Goal: Transaction & Acquisition: Purchase product/service

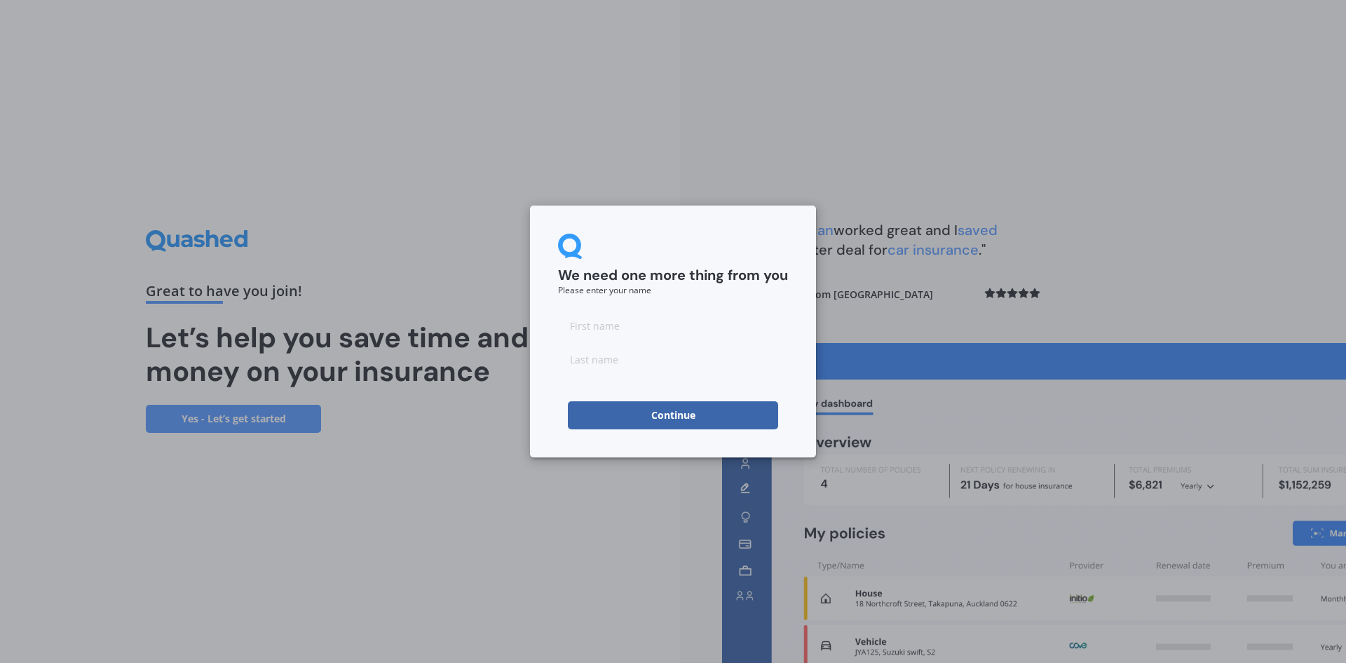
click at [702, 331] on input at bounding box center [673, 325] width 230 height 28
type input "[PERSON_NAME]"
click at [595, 406] on button "Continue" at bounding box center [673, 415] width 210 height 28
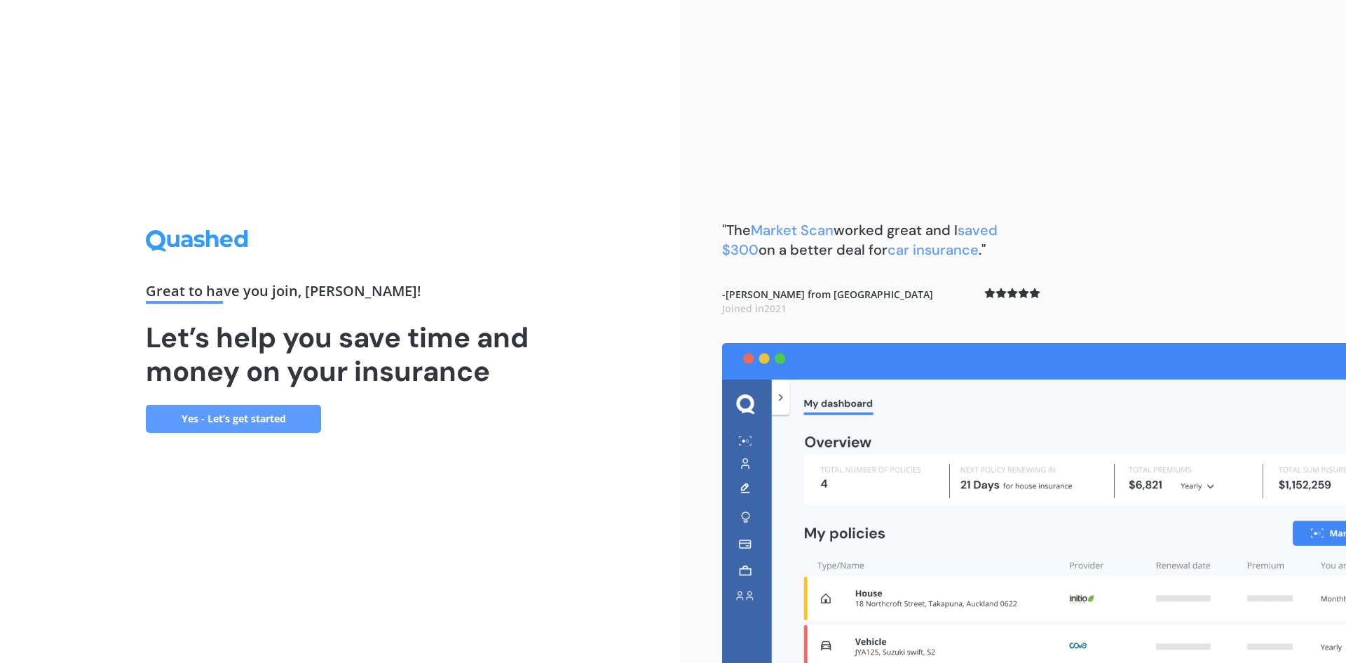
click at [290, 423] on link "Yes - Let’s get started" at bounding box center [233, 419] width 175 height 28
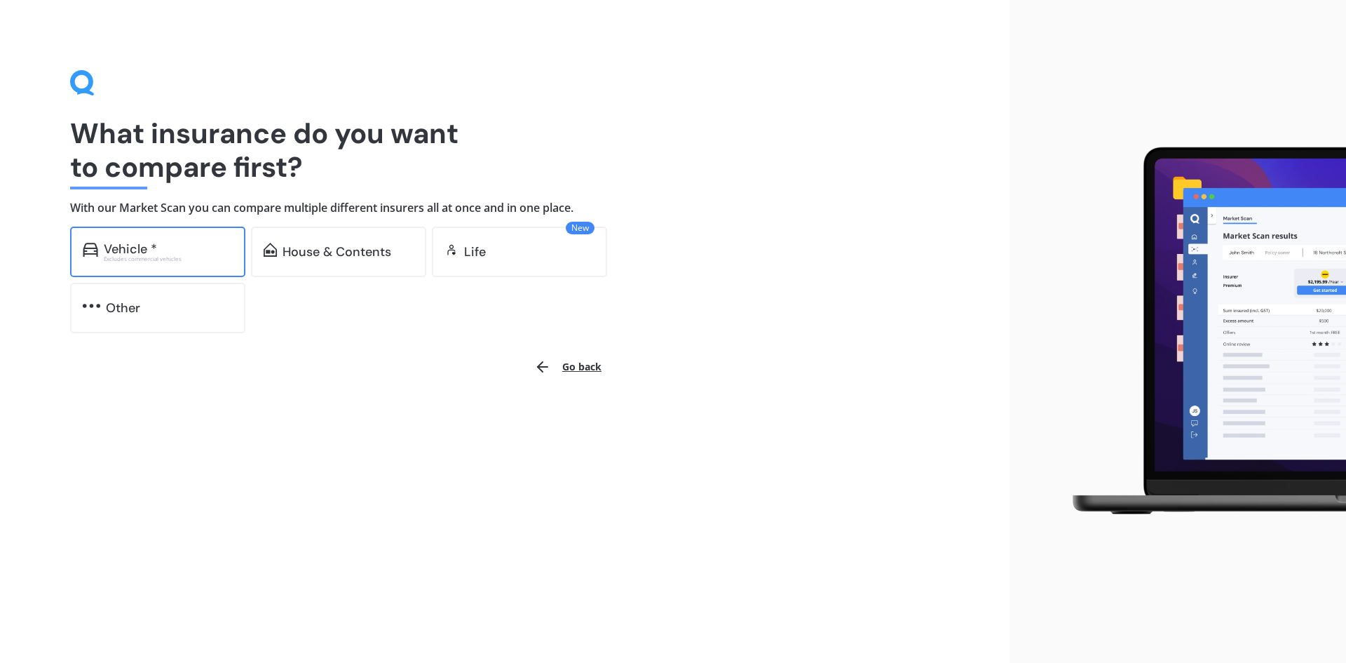
click at [163, 239] on div "Vehicle * Excludes commercial vehicles" at bounding box center [157, 251] width 175 height 50
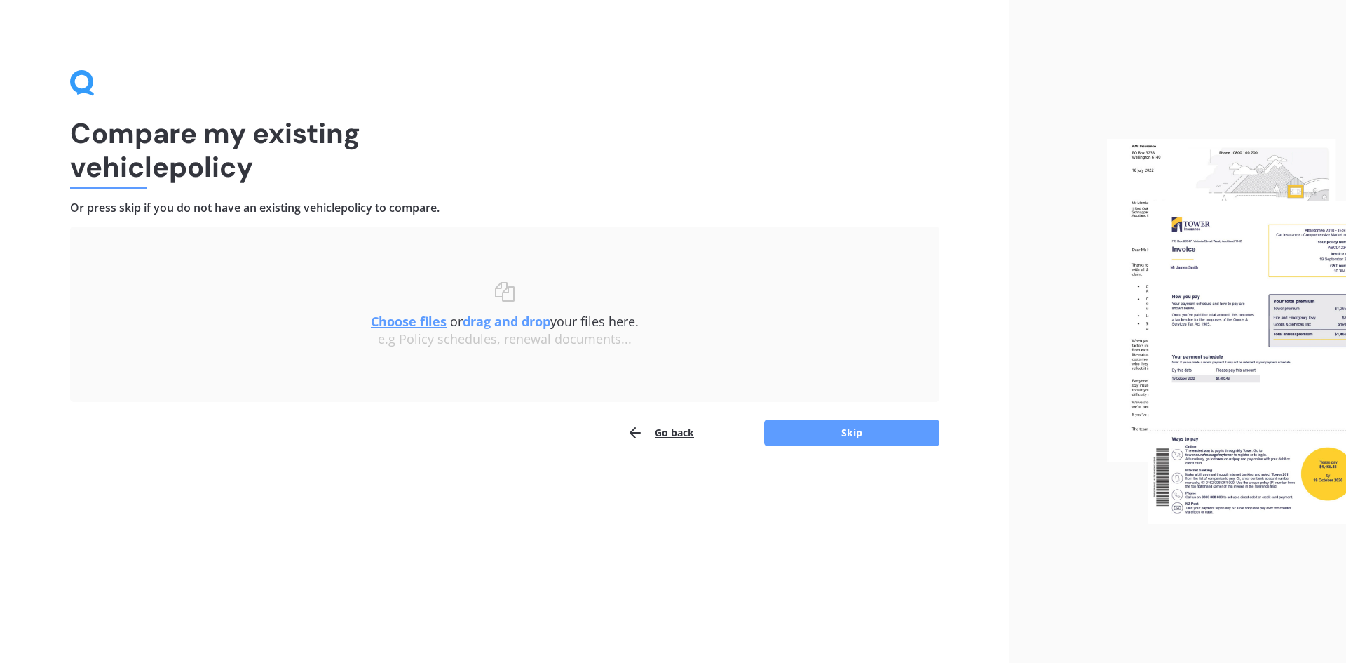
drag, startPoint x: 374, startPoint y: 365, endPoint x: 358, endPoint y: 300, distance: 66.5
click at [358, 300] on div "Choose files or drag and drop your files here. Choose files or photos e.g Polic…" at bounding box center [504, 314] width 813 height 65
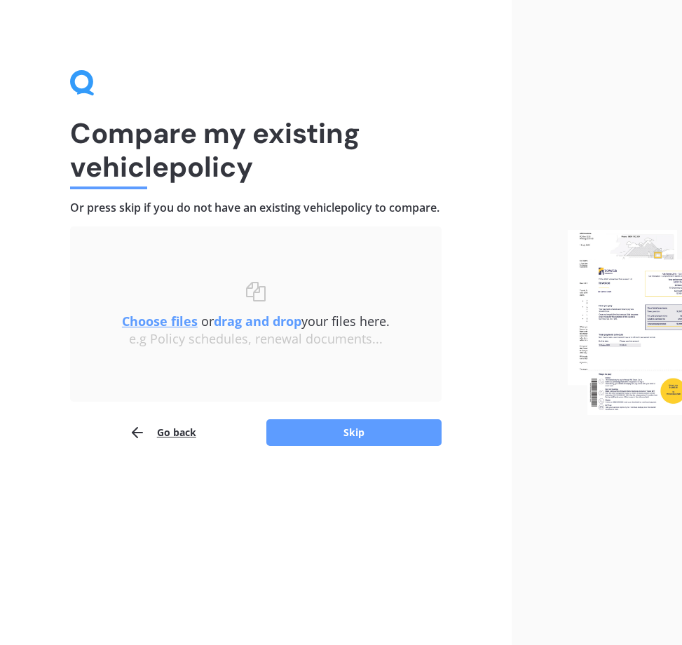
click at [172, 330] on u "Choose files" at bounding box center [160, 321] width 76 height 17
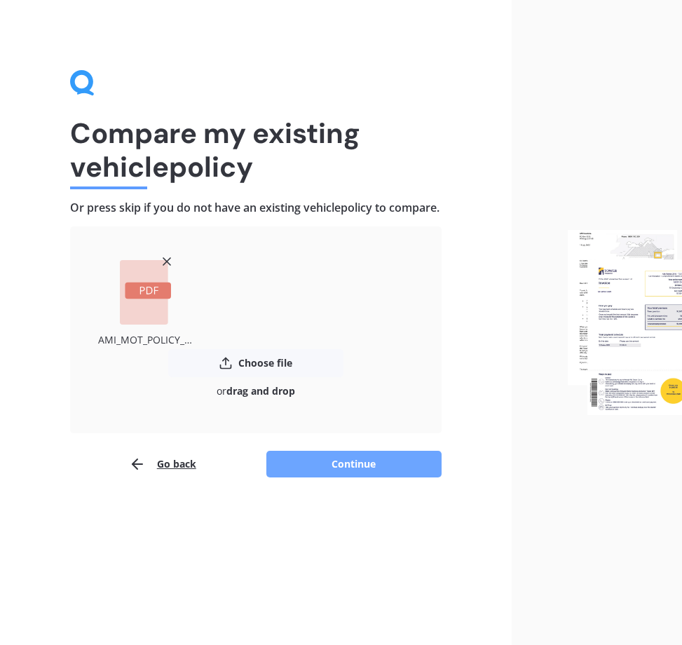
click at [353, 478] on button "Continue" at bounding box center [353, 464] width 175 height 27
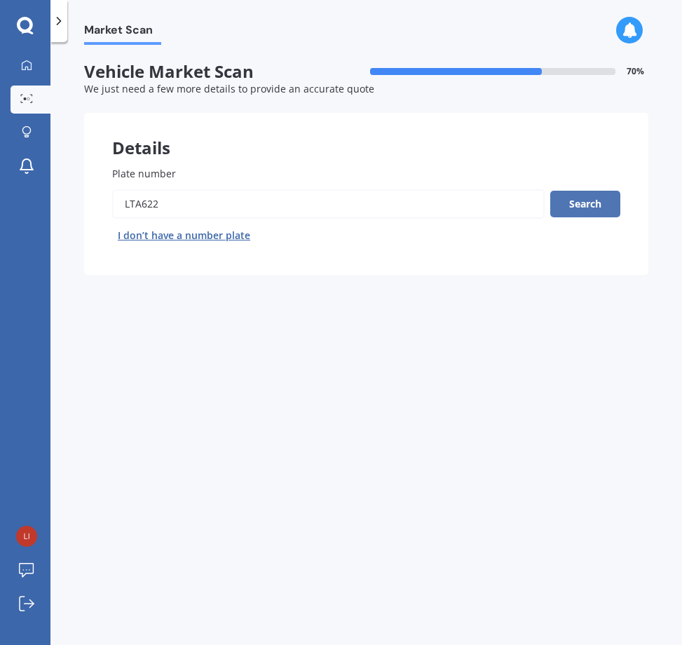
click at [570, 211] on button "Search" at bounding box center [585, 204] width 70 height 27
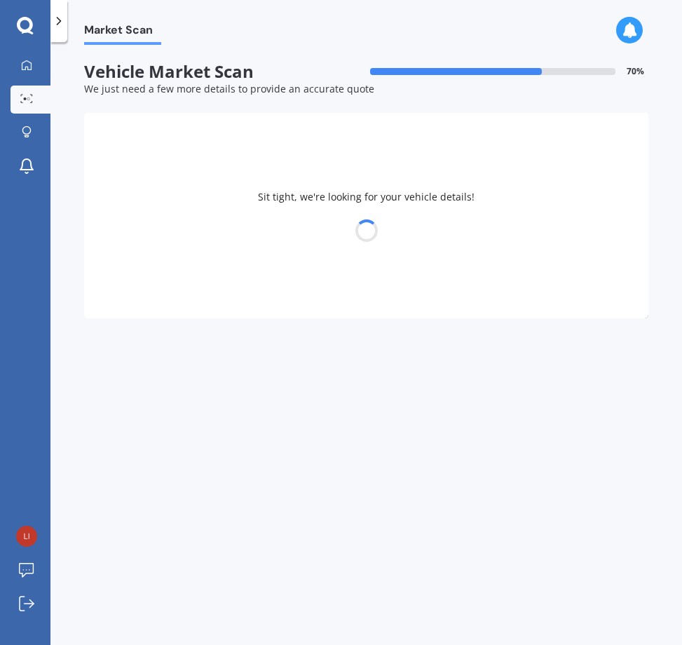
select select "VOLKSWAGEN"
select select "PASSAT"
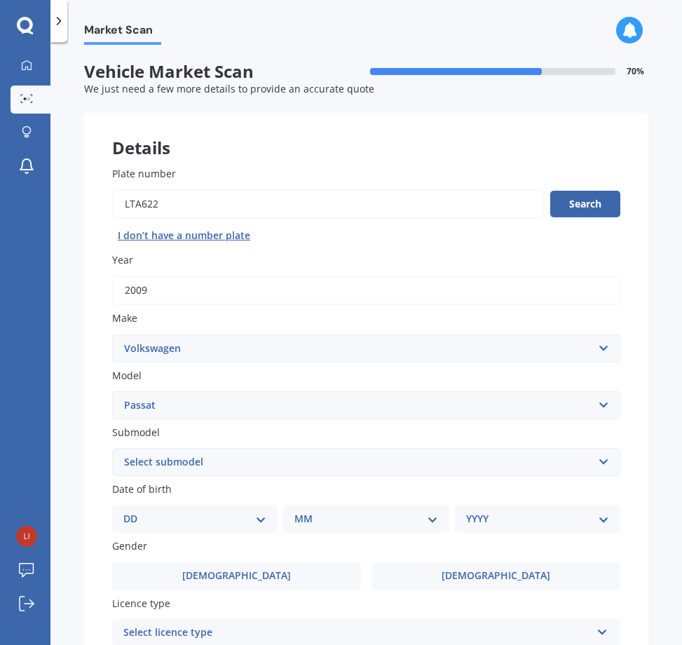
click at [330, 468] on select "Select submodel (All other) 1.4T Staion Wagon 1.8 non turbo 1.8 turbo 2.0 T FSI…" at bounding box center [366, 462] width 508 height 28
select select "3.2 V6 FSI 4 MOTION"
click at [112, 448] on select "Select submodel (All other) 1.4T Staion Wagon 1.8 non turbo 1.8 turbo 2.0 T FSI…" at bounding box center [366, 462] width 508 height 28
click at [255, 522] on select "DD 01 02 03 04 05 06 07 08 09 10 11 12 13 14 15 16 17 18 19 20 21 22 23 24 25 2…" at bounding box center [194, 518] width 143 height 15
select select "12"
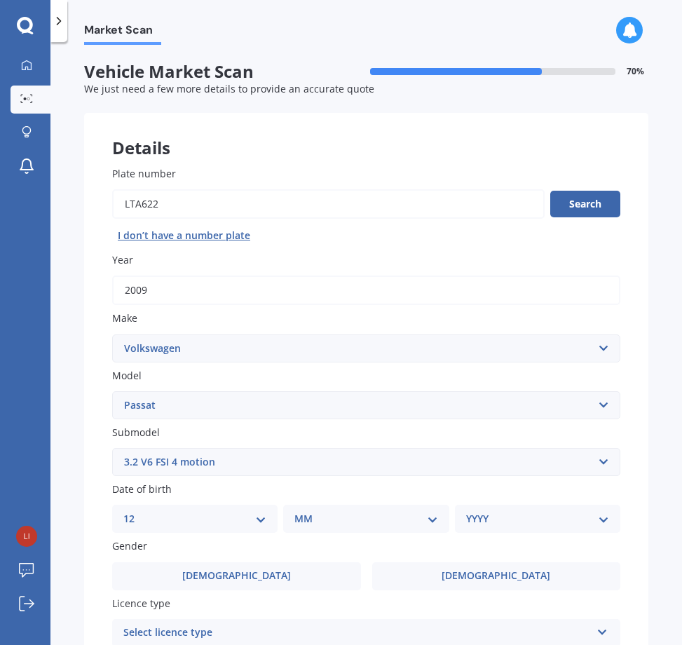
click at [135, 511] on select "DD 01 02 03 04 05 06 07 08 09 10 11 12 13 14 15 16 17 18 19 20 21 22 23 24 25 2…" at bounding box center [194, 518] width 143 height 15
click at [363, 510] on div "MM 01 02 03 04 05 06 07 08 09 10 11 12" at bounding box center [369, 519] width 160 height 28
click at [410, 525] on select "MM 01 02 03 04 05 06 07 08 09 10 11 12" at bounding box center [368, 518] width 137 height 15
select select "12"
click at [300, 511] on select "MM 01 02 03 04 05 06 07 08 09 10 11 12" at bounding box center [368, 518] width 137 height 15
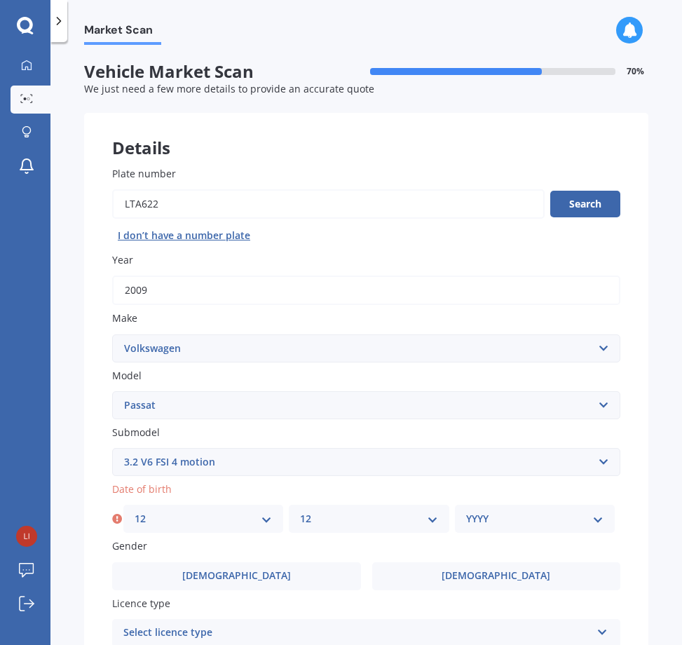
click at [493, 515] on select "YYYY 2025 2024 2023 2022 2021 2020 2019 2018 2017 2016 2015 2014 2013 2012 2011…" at bounding box center [534, 518] width 137 height 15
select select "1980"
click at [493, 515] on select "YYYY 2025 2024 2023 2022 2021 2020 2019 2018 2017 2016 2015 2014 2013 2012 2011…" at bounding box center [537, 518] width 143 height 15
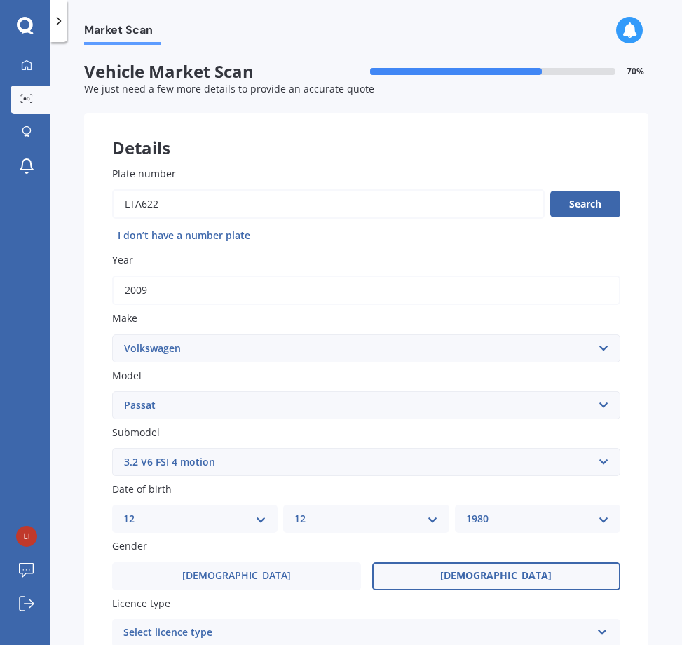
click at [399, 563] on label "[DEMOGRAPHIC_DATA]" at bounding box center [496, 576] width 249 height 28
click at [0, 0] on input "[DEMOGRAPHIC_DATA]" at bounding box center [0, 0] width 0 height 0
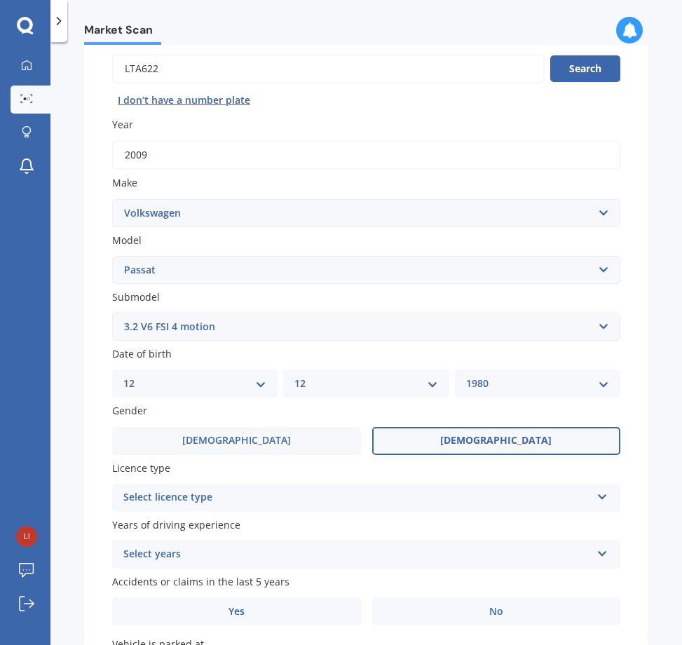
scroll to position [136, 0]
click at [412, 499] on div "Select licence type" at bounding box center [357, 497] width 468 height 17
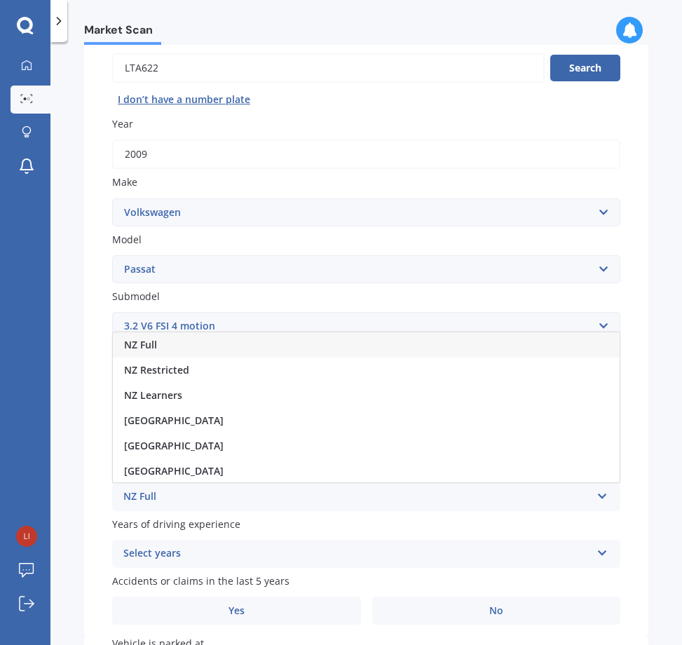
click at [173, 345] on div "NZ Full" at bounding box center [366, 344] width 507 height 25
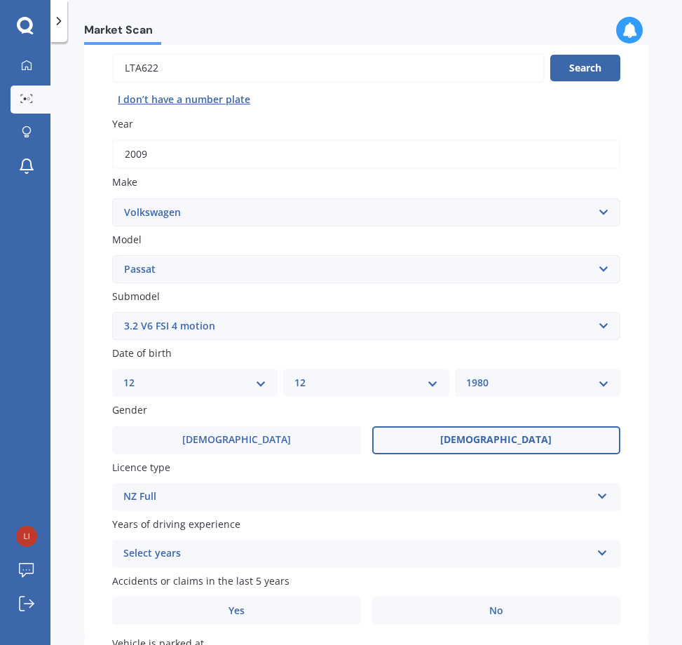
click at [258, 551] on div "Select years" at bounding box center [357, 554] width 468 height 17
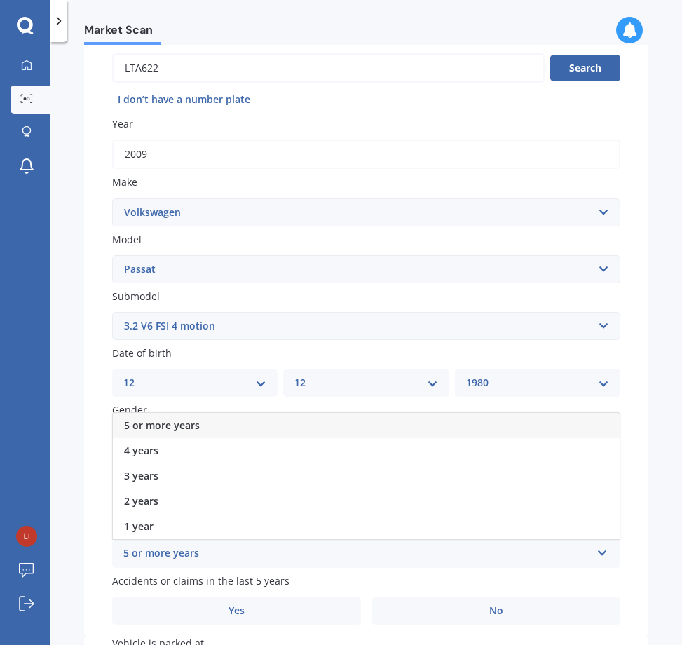
click at [211, 426] on div "5 or more years" at bounding box center [366, 425] width 507 height 25
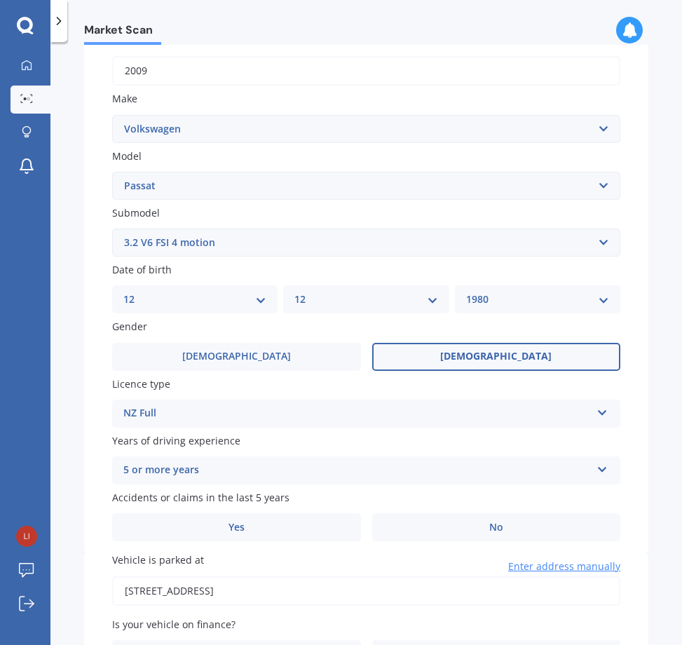
scroll to position [250, 0]
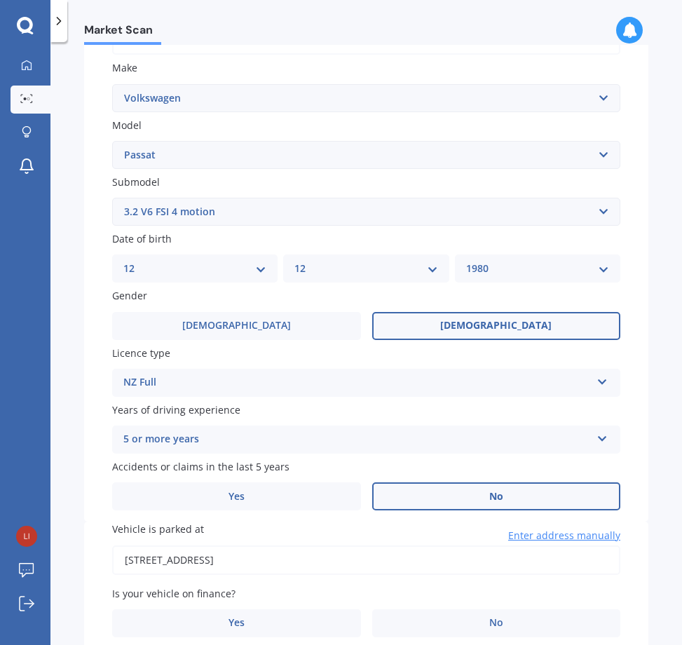
click at [396, 499] on label "No" at bounding box center [496, 496] width 249 height 28
click at [0, 0] on input "No" at bounding box center [0, 0] width 0 height 0
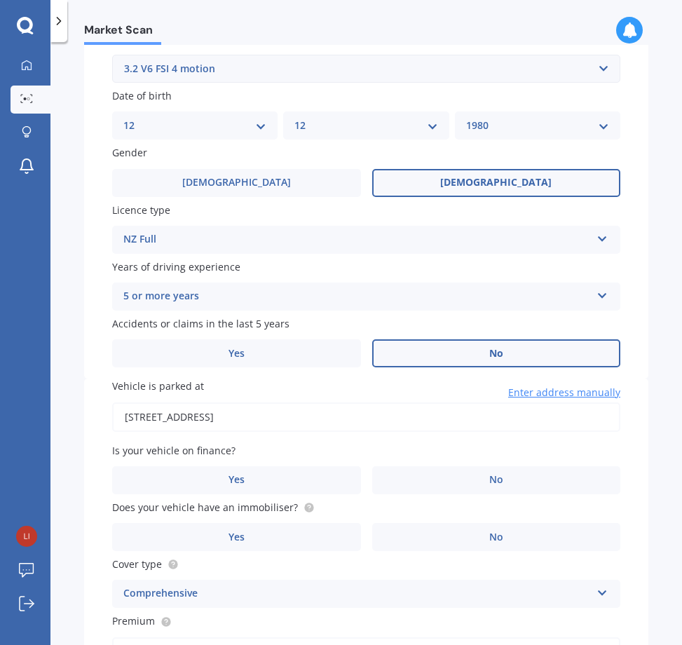
scroll to position [394, 0]
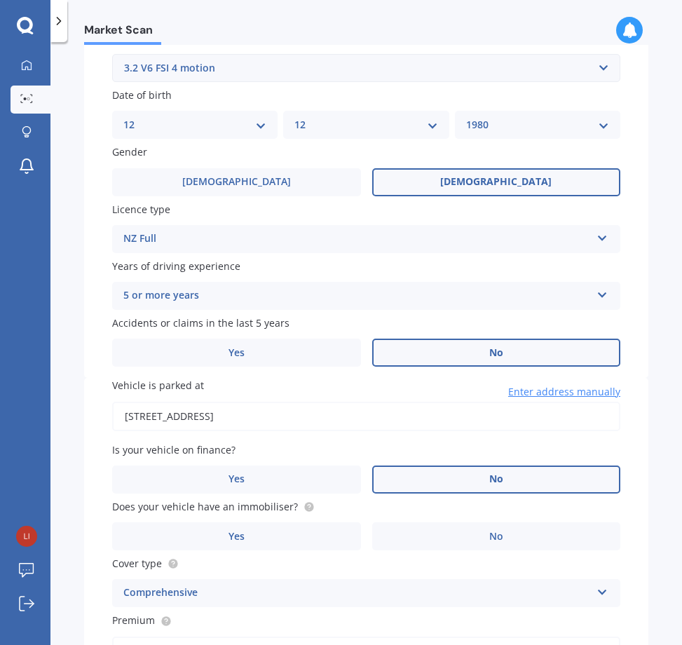
click at [423, 487] on label "No" at bounding box center [496, 480] width 249 height 28
click at [0, 0] on input "No" at bounding box center [0, 0] width 0 height 0
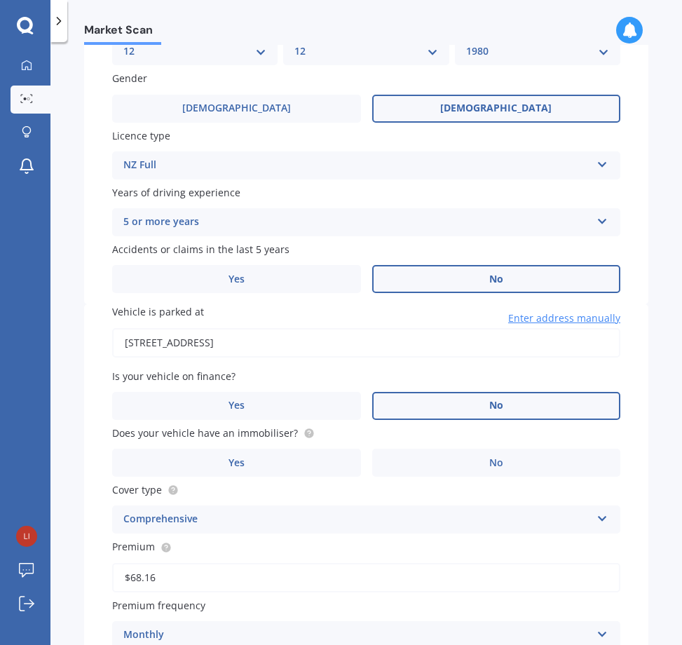
scroll to position [467, 0]
click at [245, 461] on label "Yes" at bounding box center [236, 463] width 249 height 28
click at [0, 0] on input "Yes" at bounding box center [0, 0] width 0 height 0
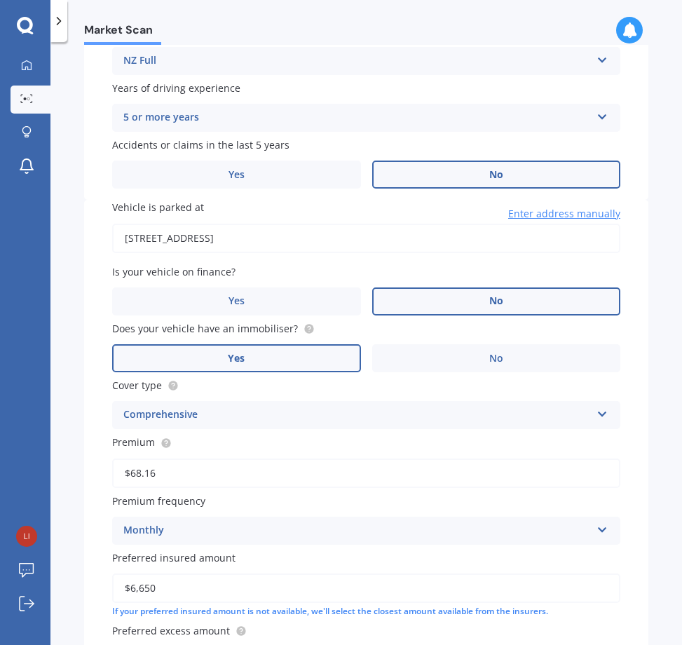
scroll to position [573, 0]
click at [250, 412] on div "Comprehensive" at bounding box center [357, 414] width 468 height 17
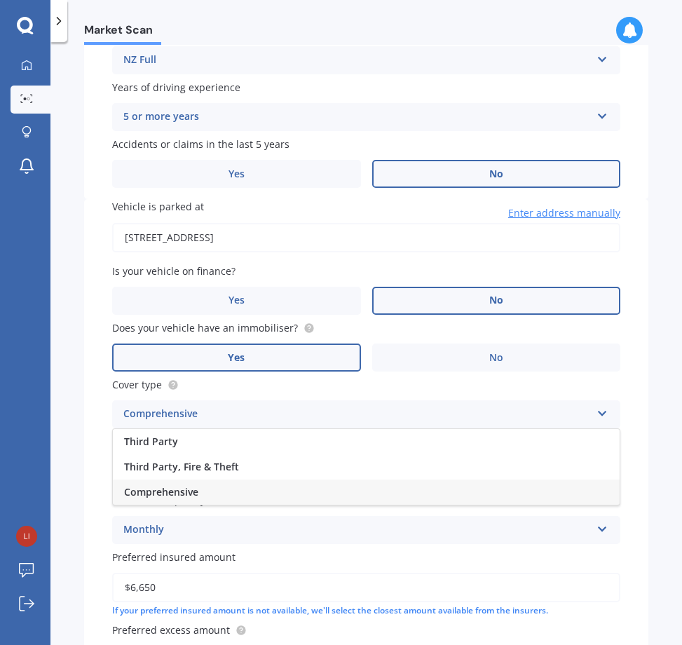
click at [185, 494] on span "Comprehensive" at bounding box center [161, 491] width 74 height 13
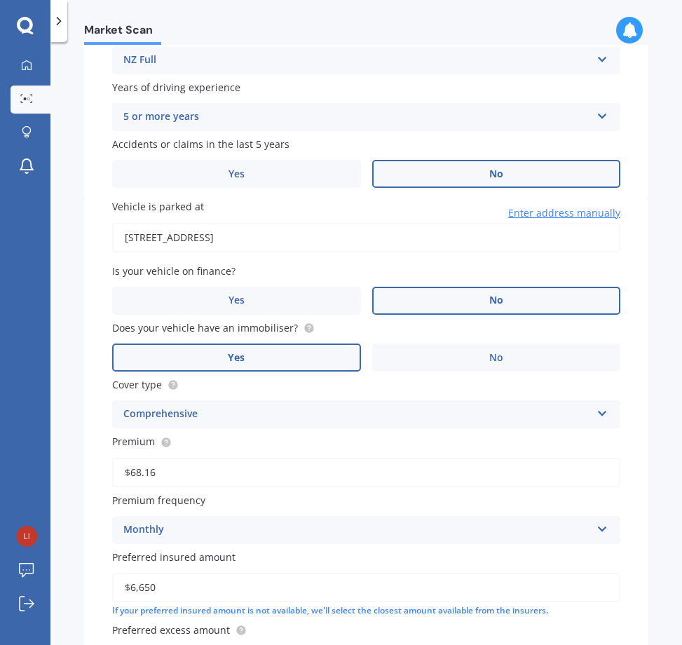
click at [158, 585] on input "$6,650" at bounding box center [366, 587] width 508 height 29
type input "$6,500"
click at [176, 468] on input "$68.16" at bounding box center [366, 472] width 508 height 29
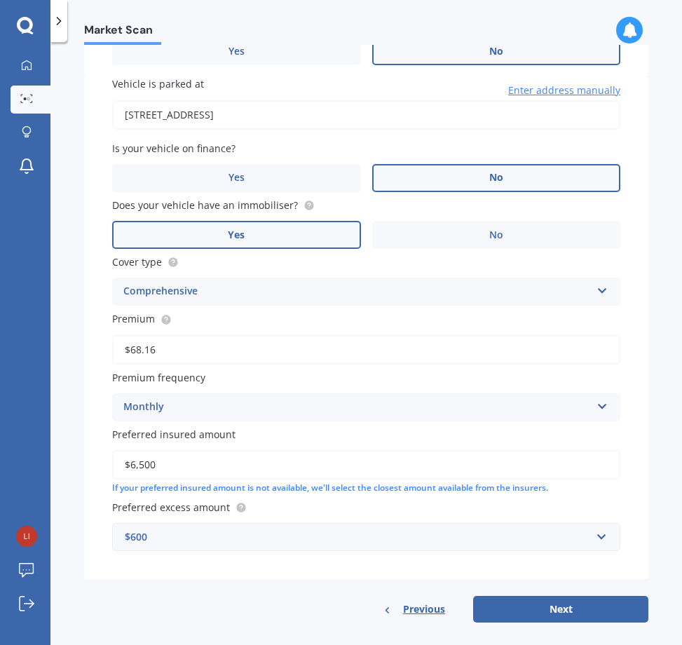
scroll to position [696, 0]
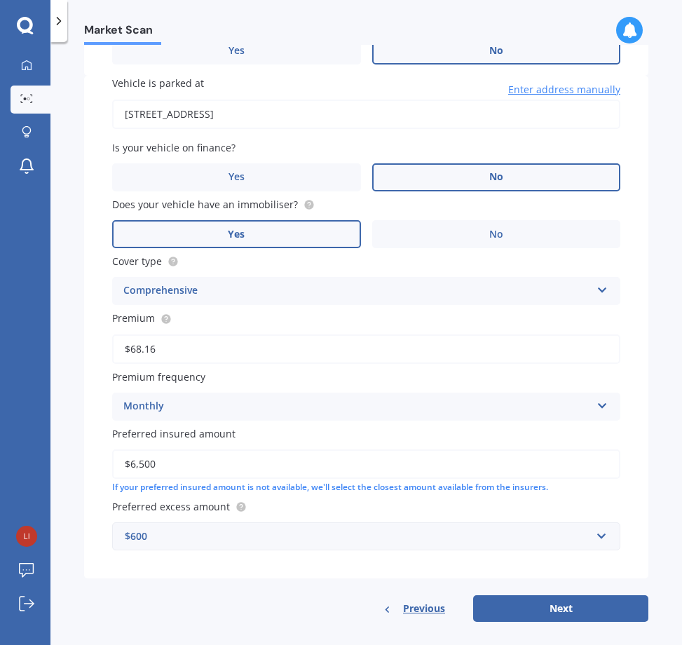
click at [238, 540] on div "$600" at bounding box center [358, 536] width 466 height 15
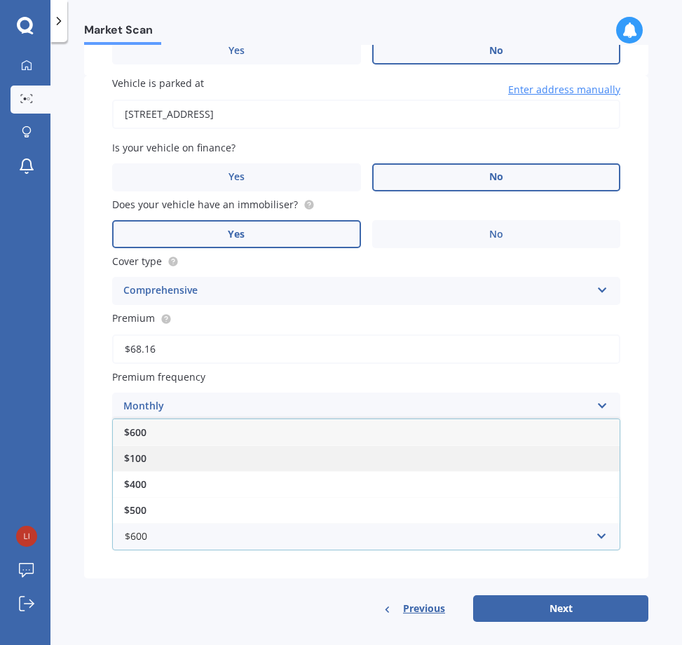
click at [203, 461] on div "$100" at bounding box center [366, 458] width 507 height 26
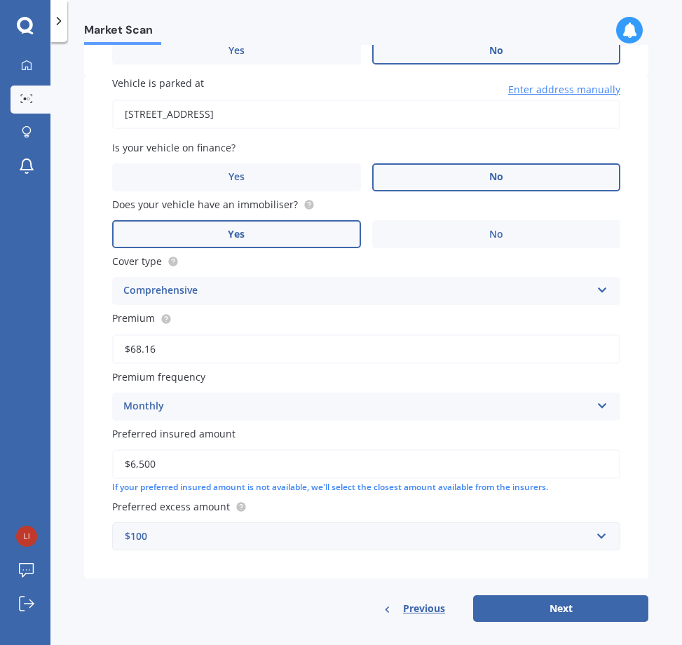
scroll to position [710, 0]
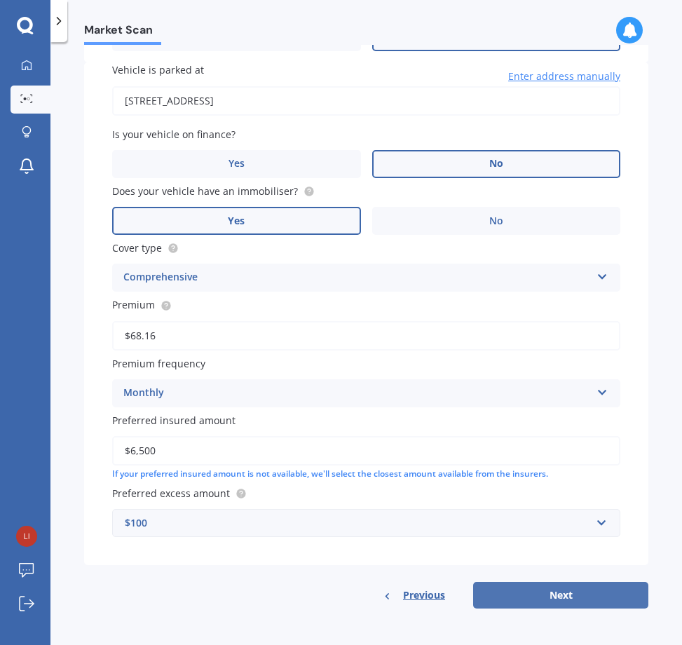
click at [496, 586] on button "Next" at bounding box center [560, 595] width 175 height 27
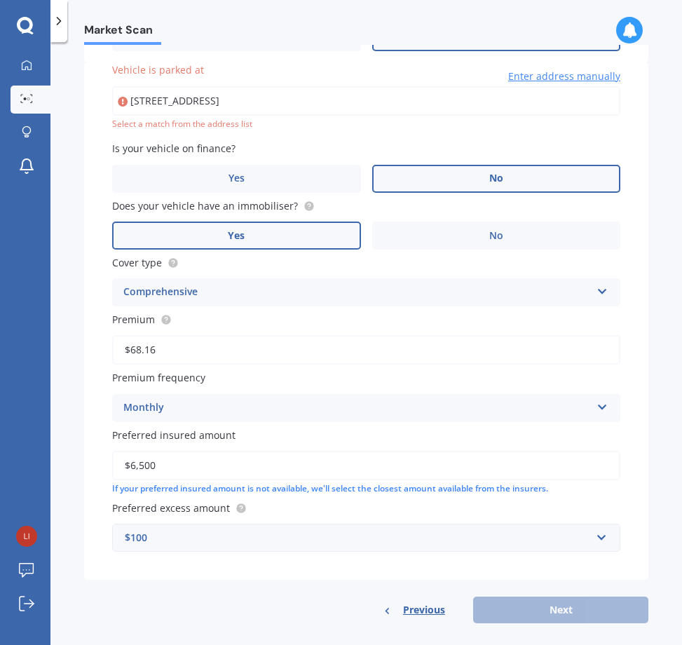
type input "[STREET_ADDRESS]"
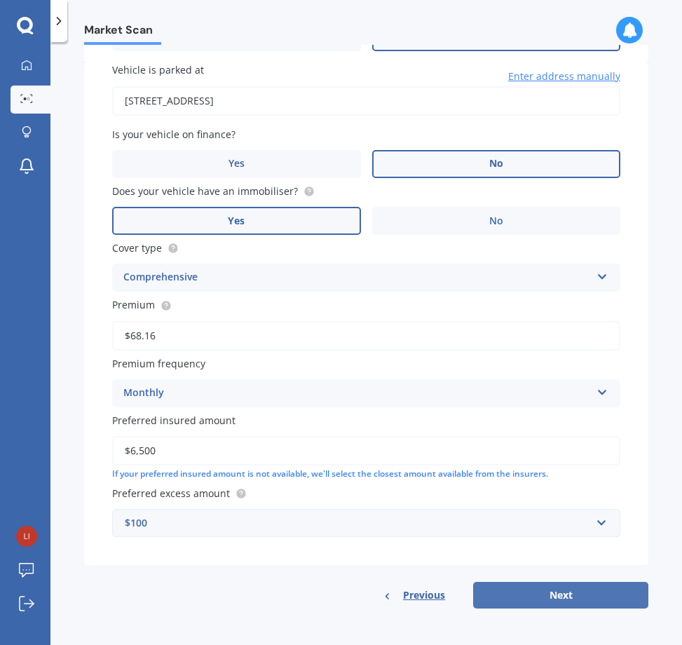
click at [546, 592] on button "Next" at bounding box center [560, 595] width 175 height 27
select select "12"
select select "1980"
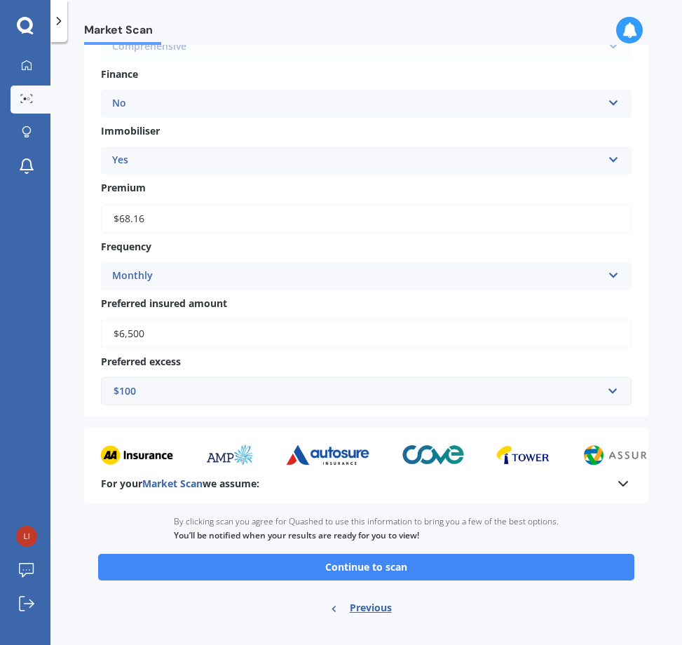
scroll to position [522, 0]
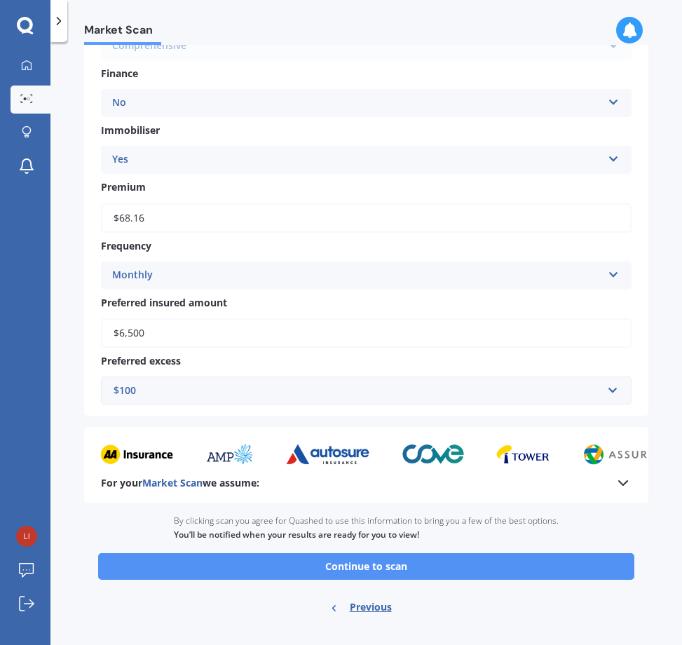
click at [492, 554] on button "Continue to scan" at bounding box center [366, 566] width 536 height 27
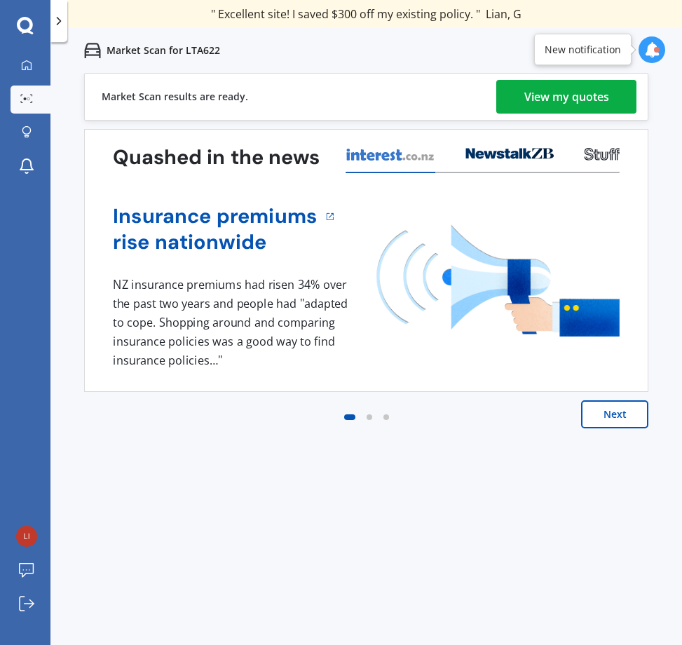
click at [583, 106] on div "View my quotes" at bounding box center [567, 97] width 85 height 34
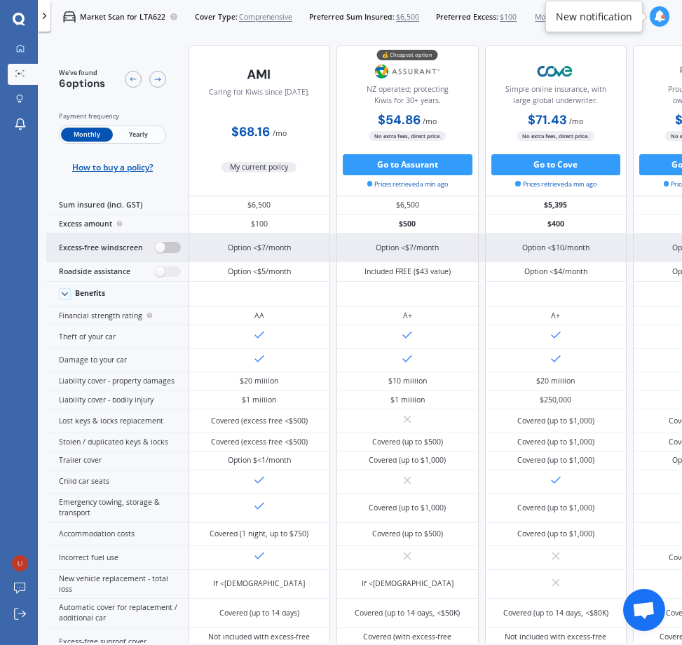
click at [161, 243] on label at bounding box center [168, 247] width 26 height 11
radio input "true"
